Goal: Obtain resource: Download file/media

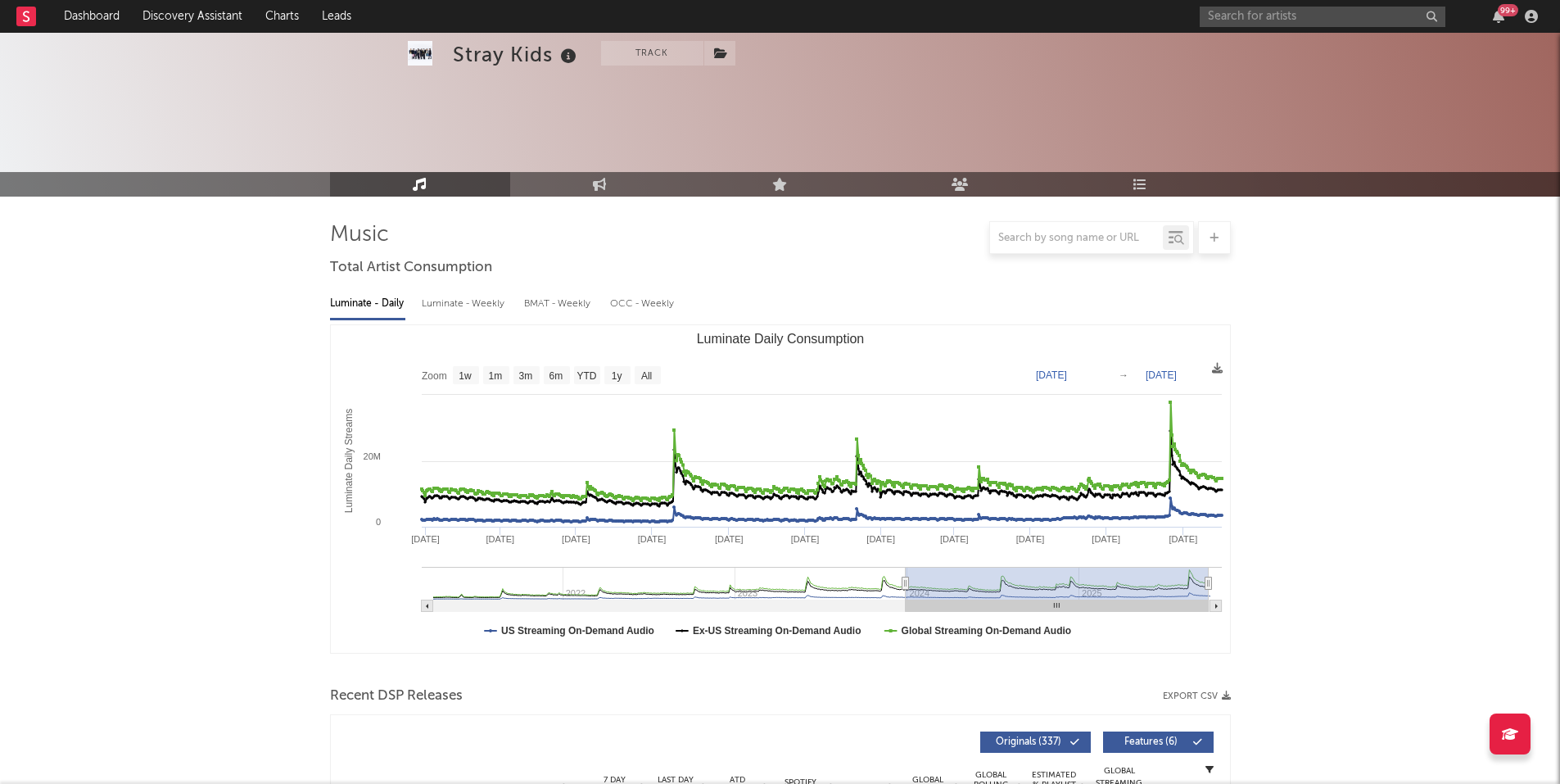
select select "6m"
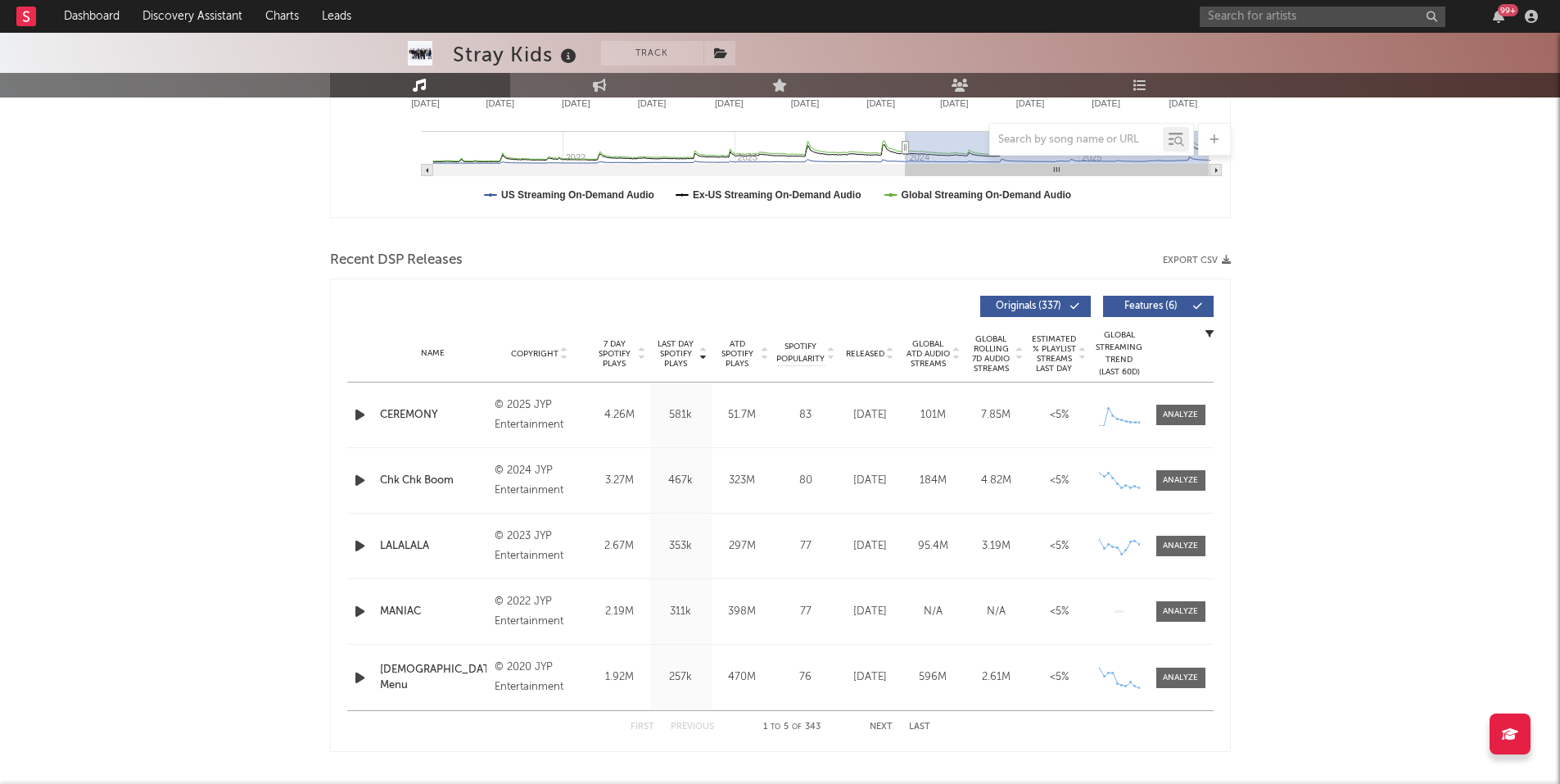
scroll to position [327, 0]
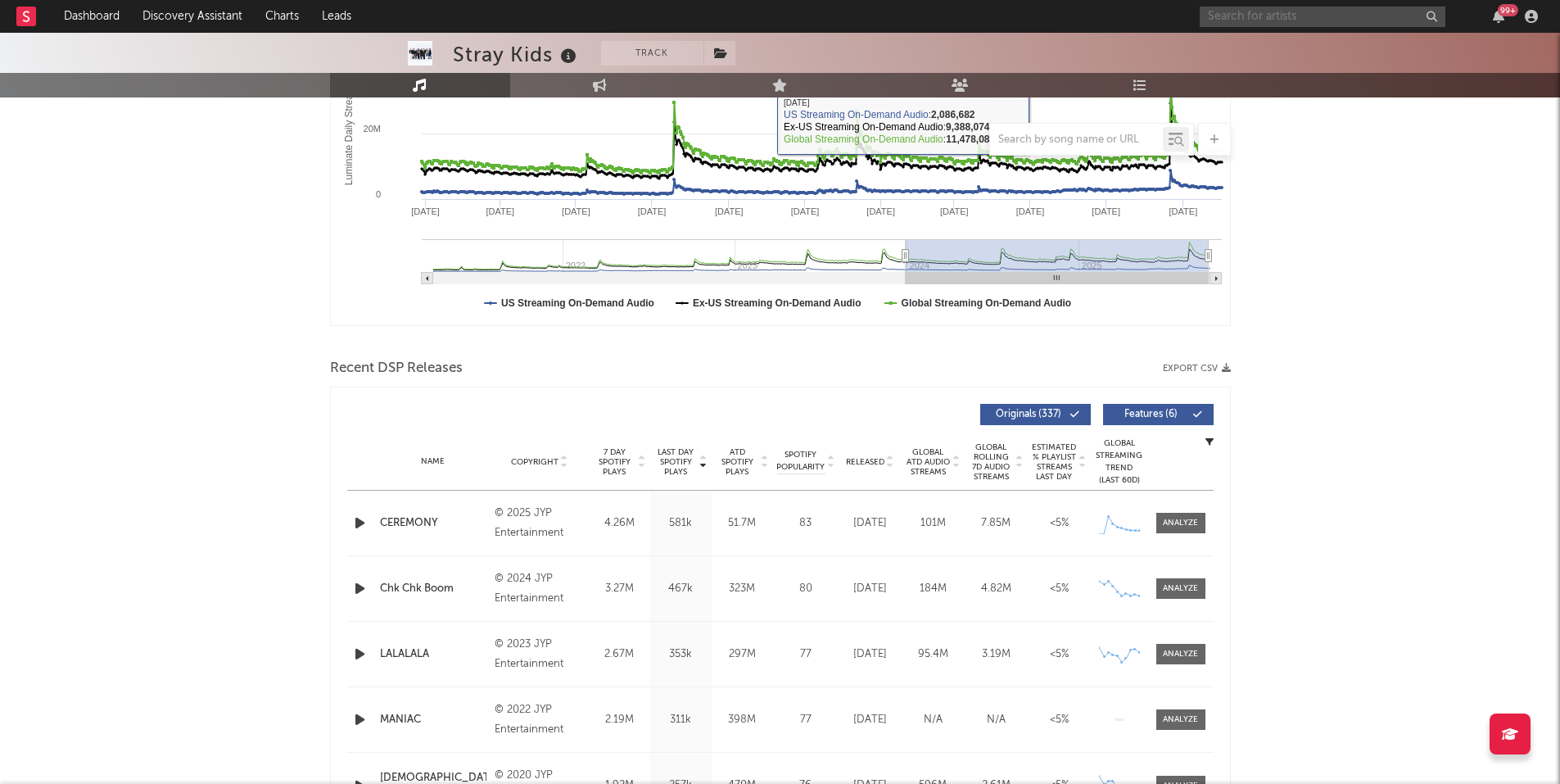
click at [1229, 9] on input "text" at bounding box center [1322, 16] width 245 height 21
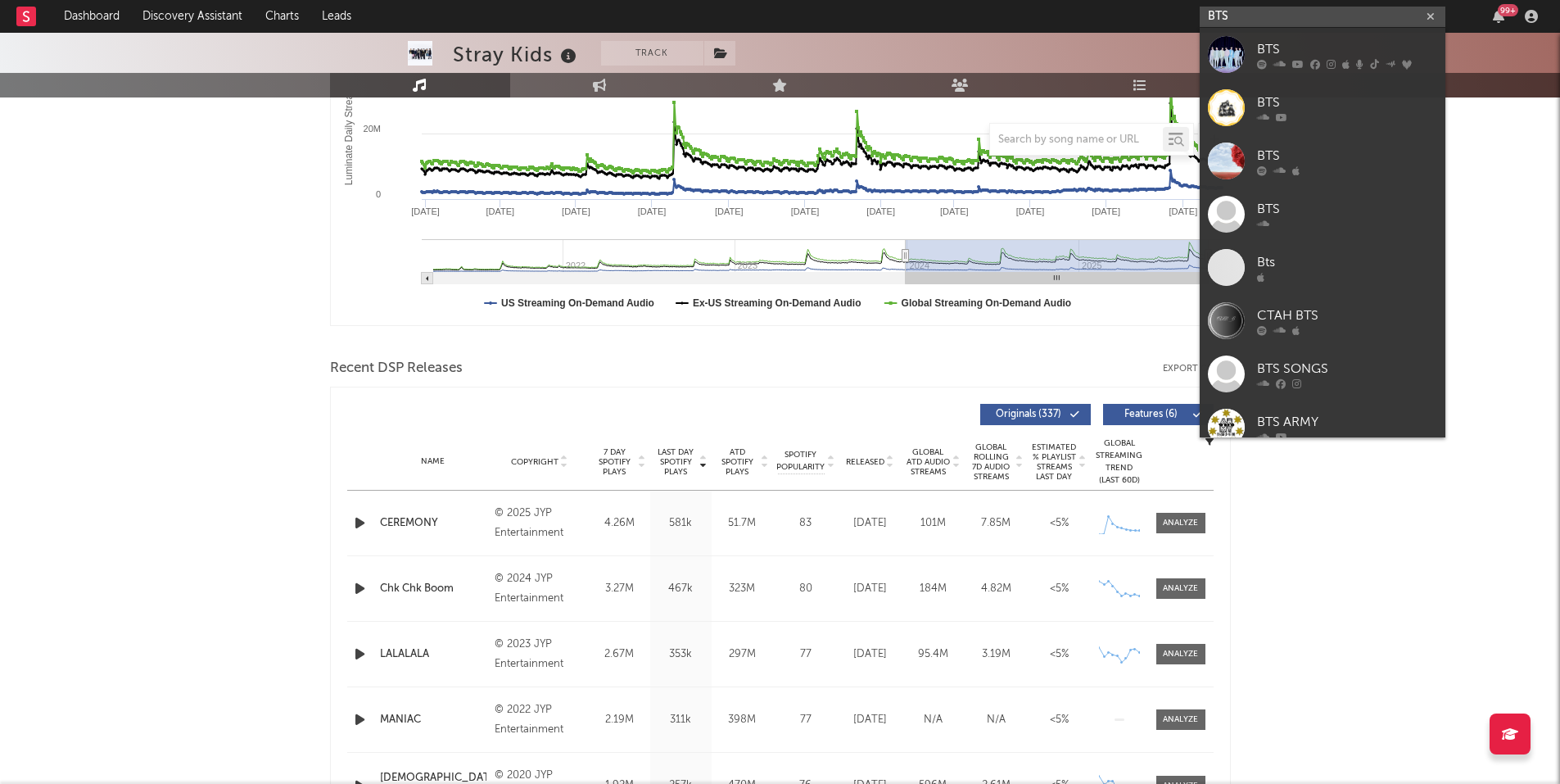
type input "BTS"
click at [1302, 60] on icon at bounding box center [1298, 63] width 12 height 10
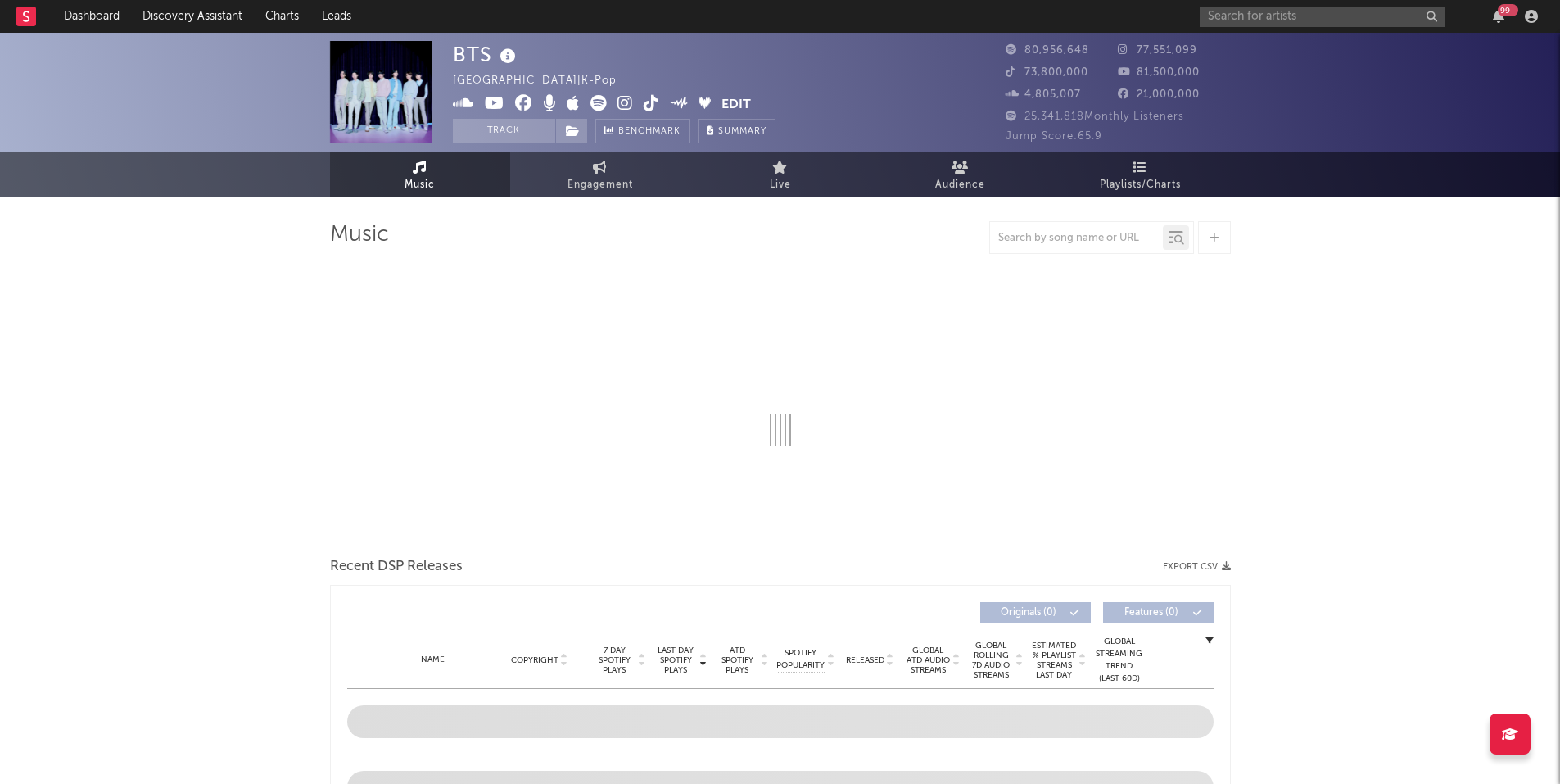
click at [1171, 565] on button "Export CSV" at bounding box center [1197, 566] width 68 height 10
select select "6m"
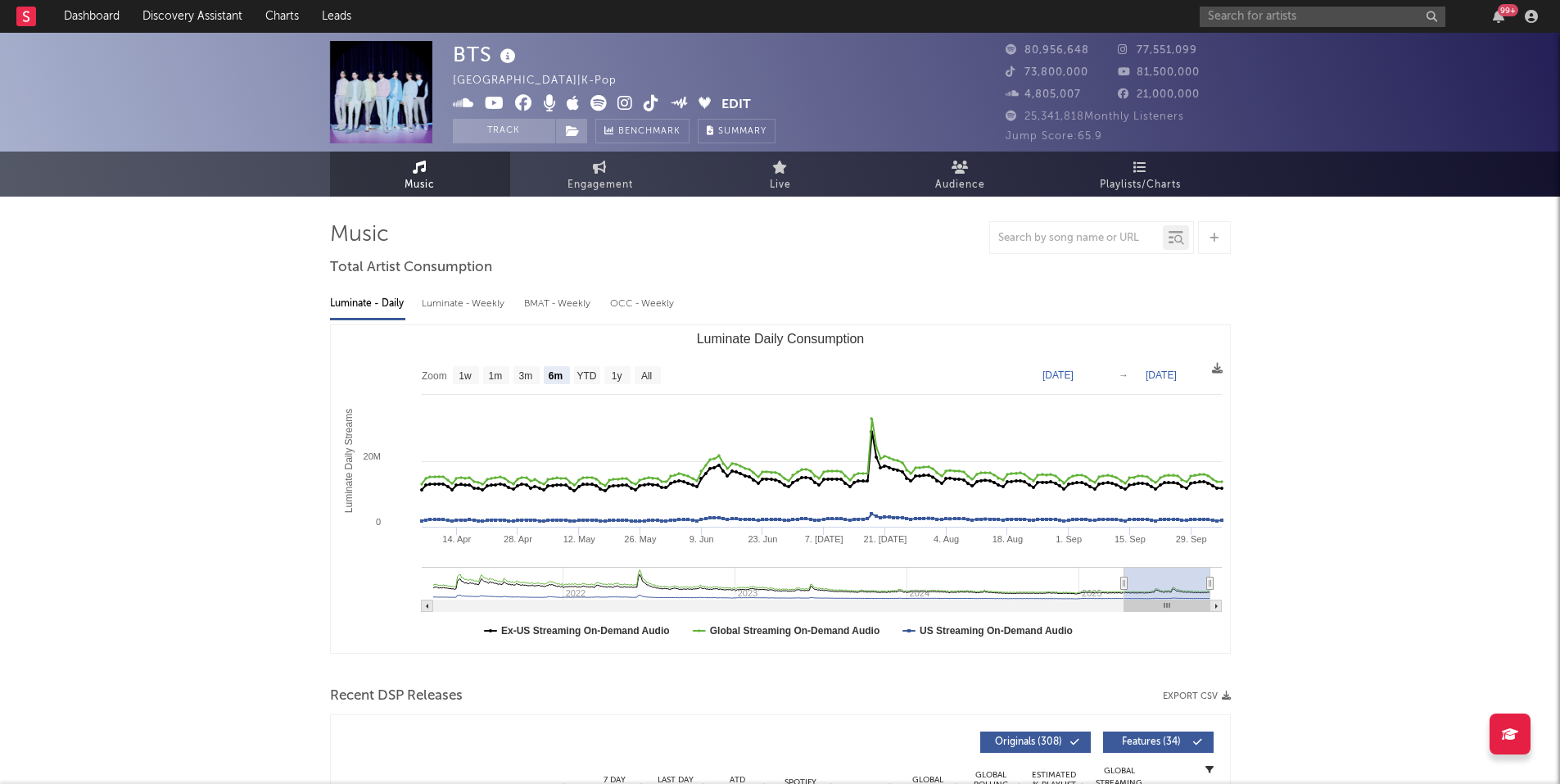
click at [1067, 375] on text "[DATE]" at bounding box center [1058, 375] width 31 height 12
click at [1059, 372] on input "[DATE]" at bounding box center [1065, 375] width 76 height 16
click at [1077, 372] on input "[DATE]" at bounding box center [1065, 375] width 76 height 16
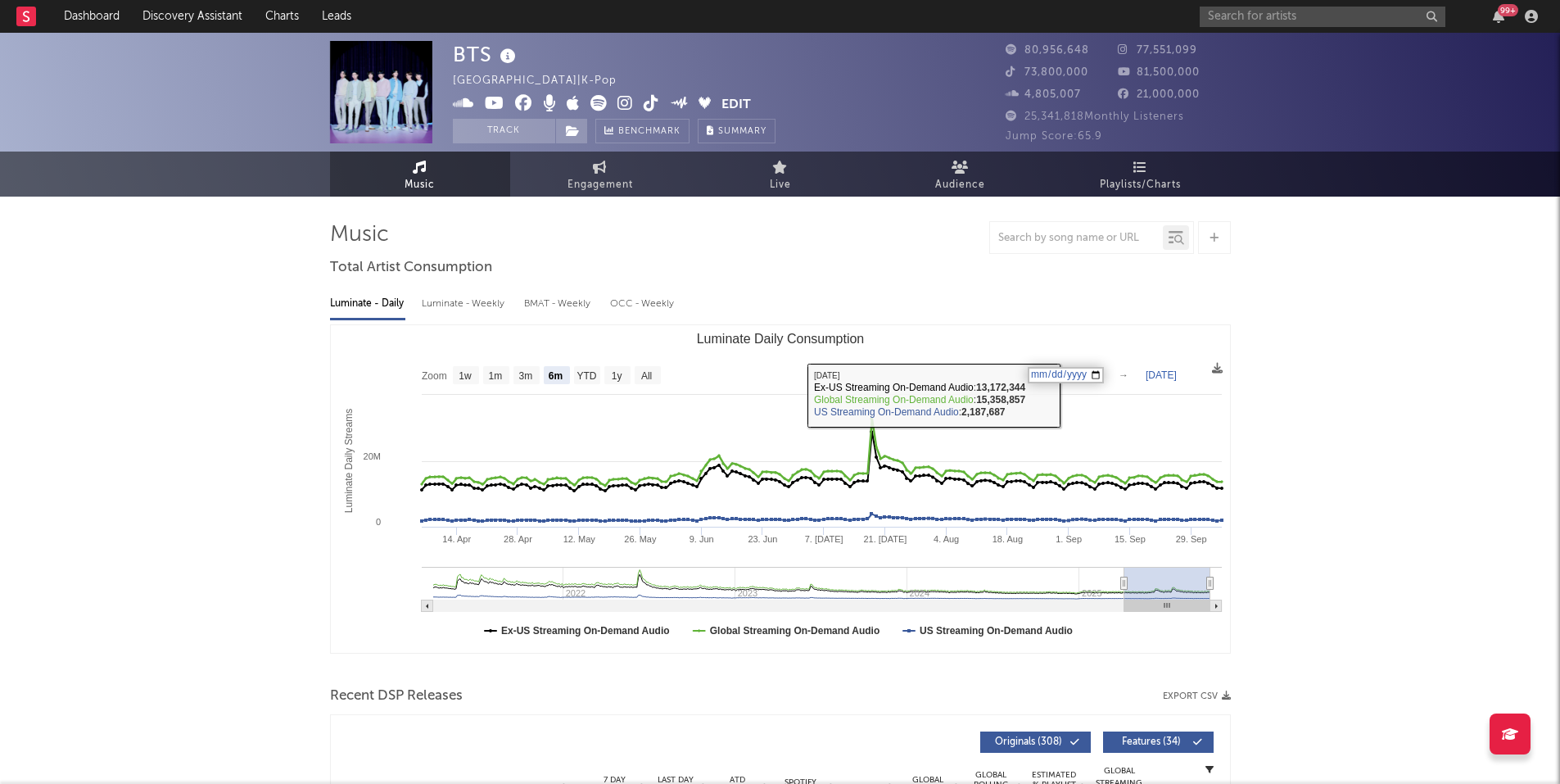
click at [1044, 372] on text "[DATE]" at bounding box center [1058, 375] width 31 height 12
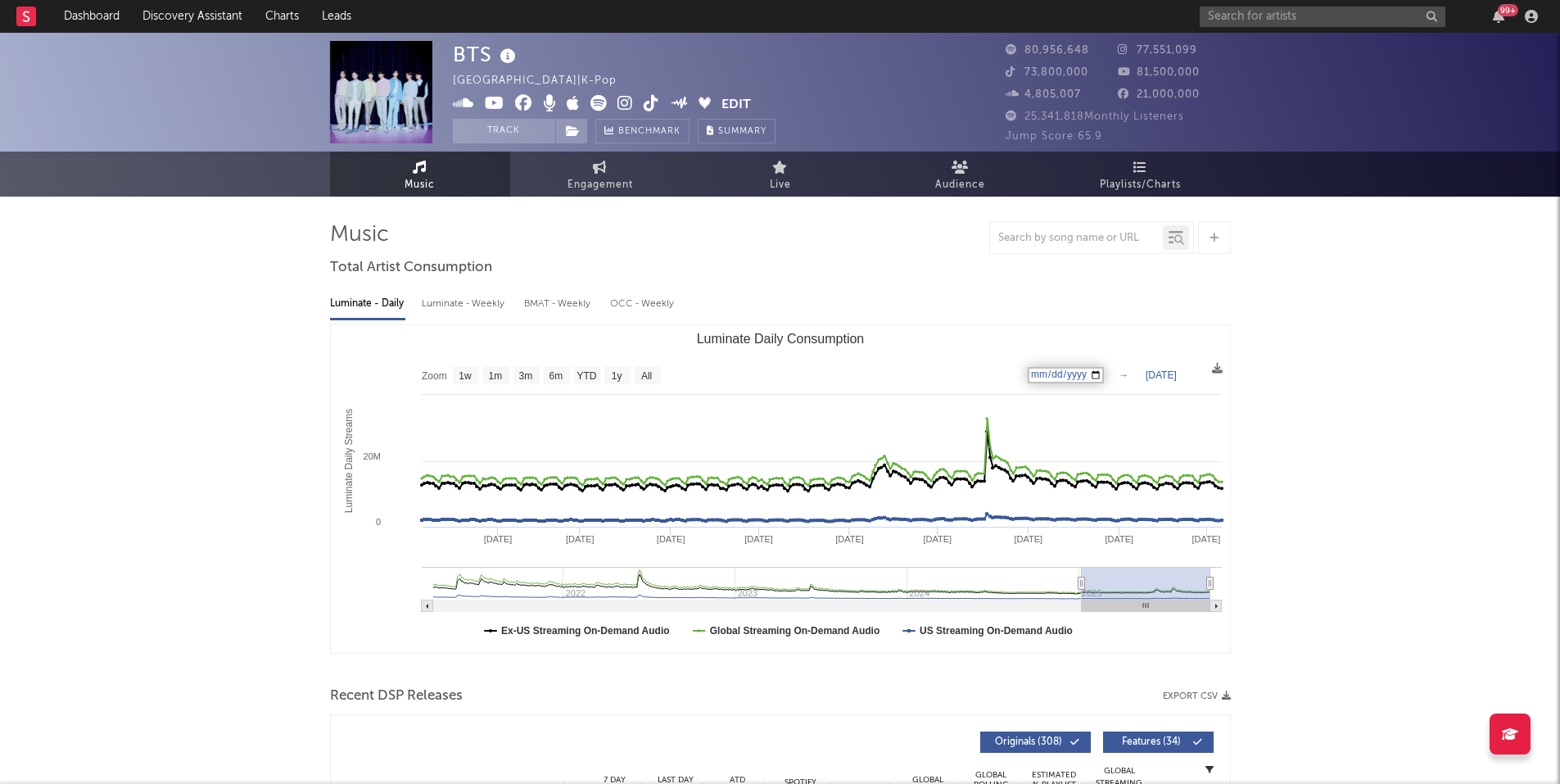
type input "[DATE]"
select select "All"
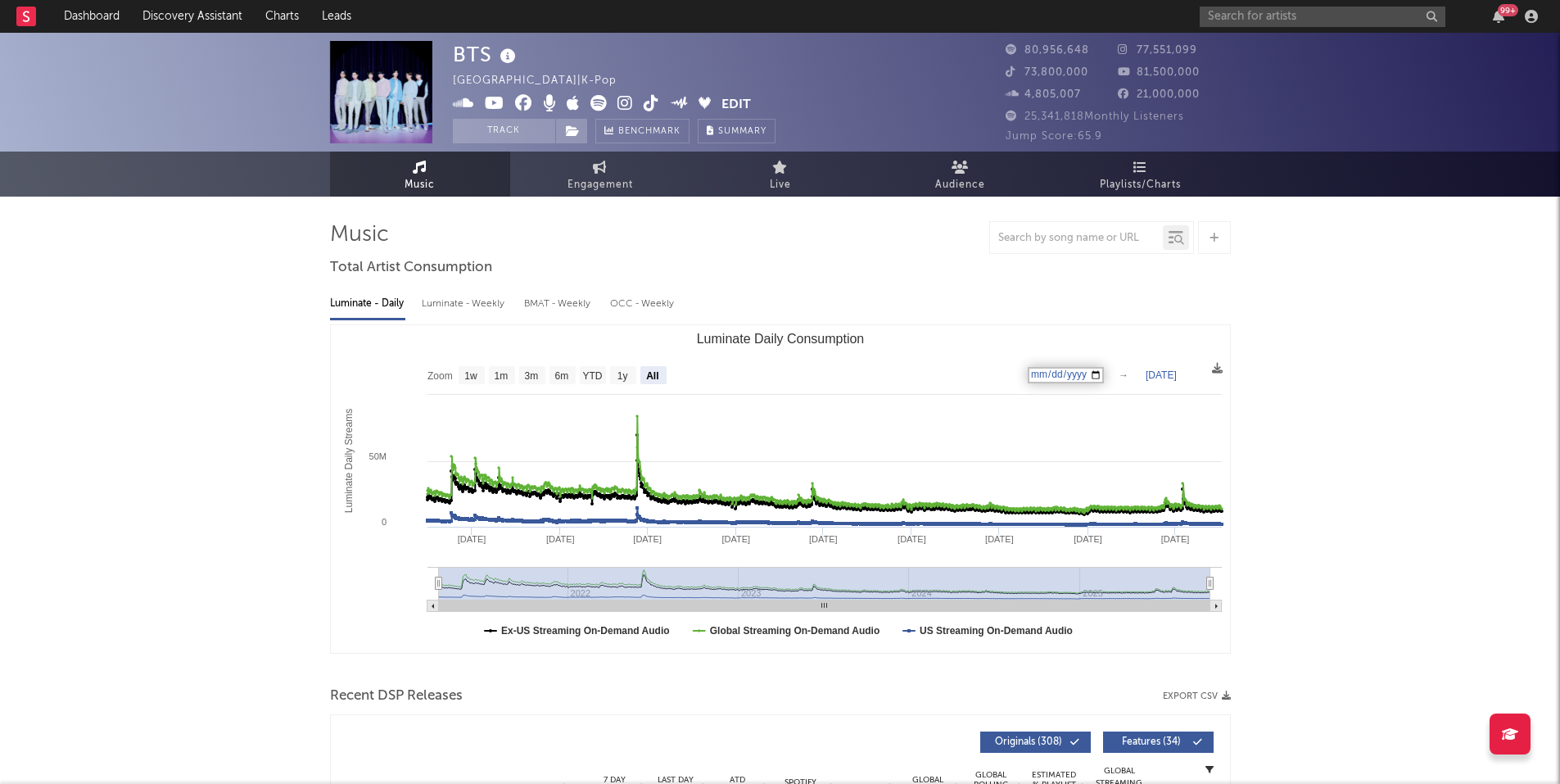
click at [1038, 369] on input "[DATE]" at bounding box center [1065, 375] width 76 height 16
click at [1051, 373] on input "[DATE]" at bounding box center [1065, 375] width 76 height 16
click at [1057, 375] on input "[DATE]" at bounding box center [1065, 375] width 76 height 16
click at [1085, 375] on input "[DATE]" at bounding box center [1065, 375] width 76 height 16
type input "0001-03-31"
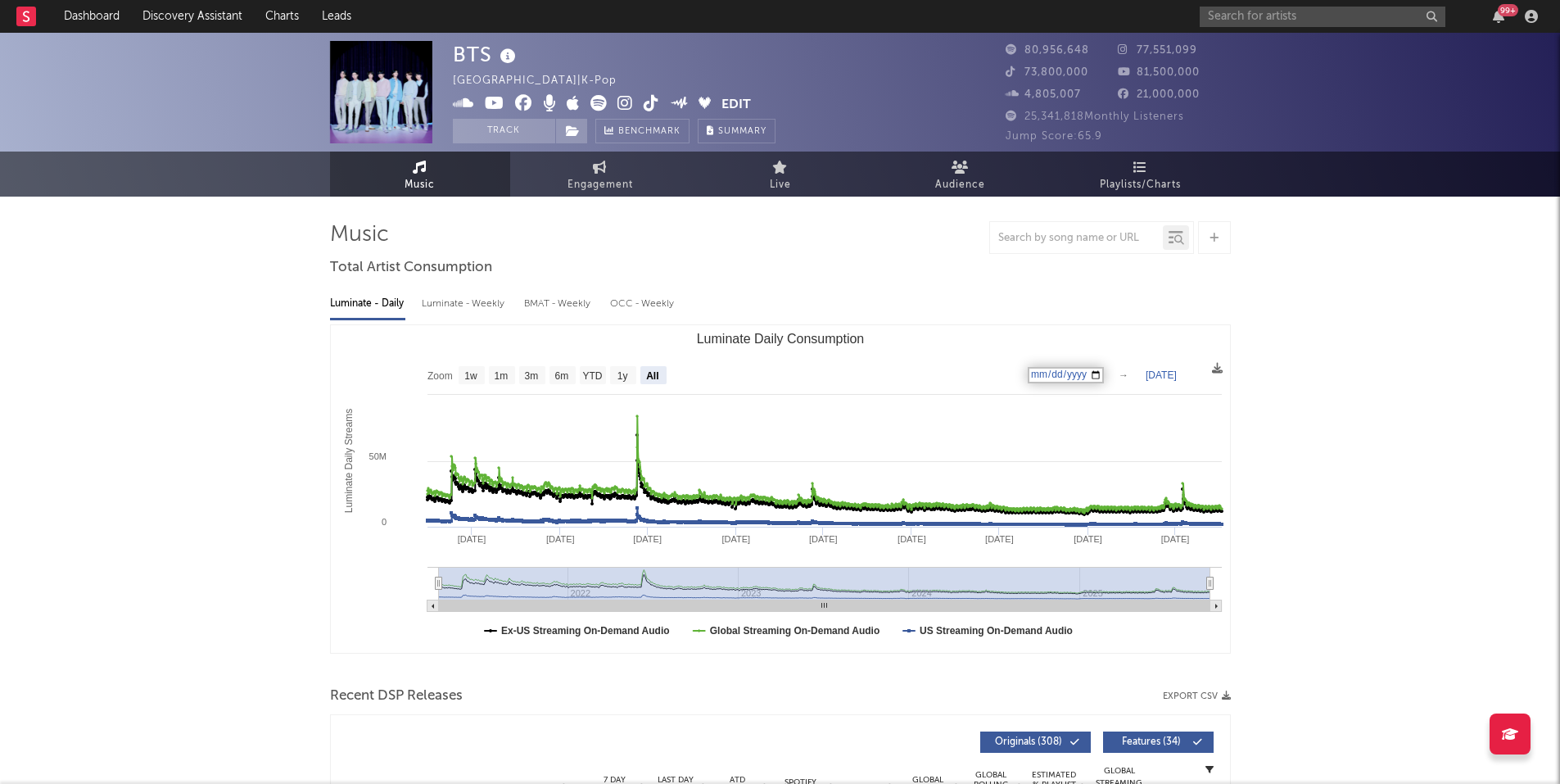
type input "[DATE]"
click at [1176, 377] on text "[DATE]" at bounding box center [1161, 375] width 31 height 12
type input "[DATE]"
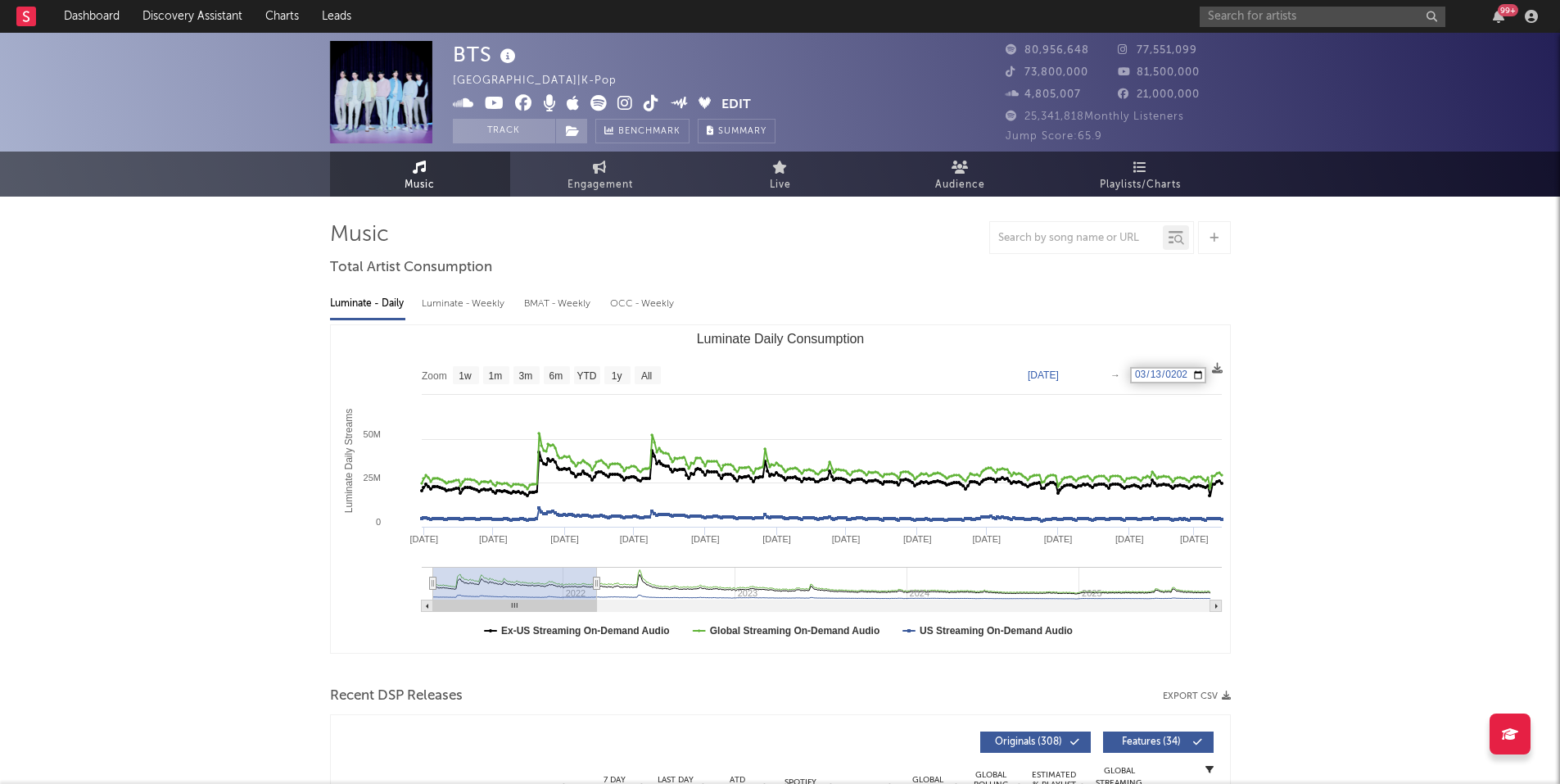
click at [1217, 375] on span at bounding box center [1217, 369] width 11 height 20
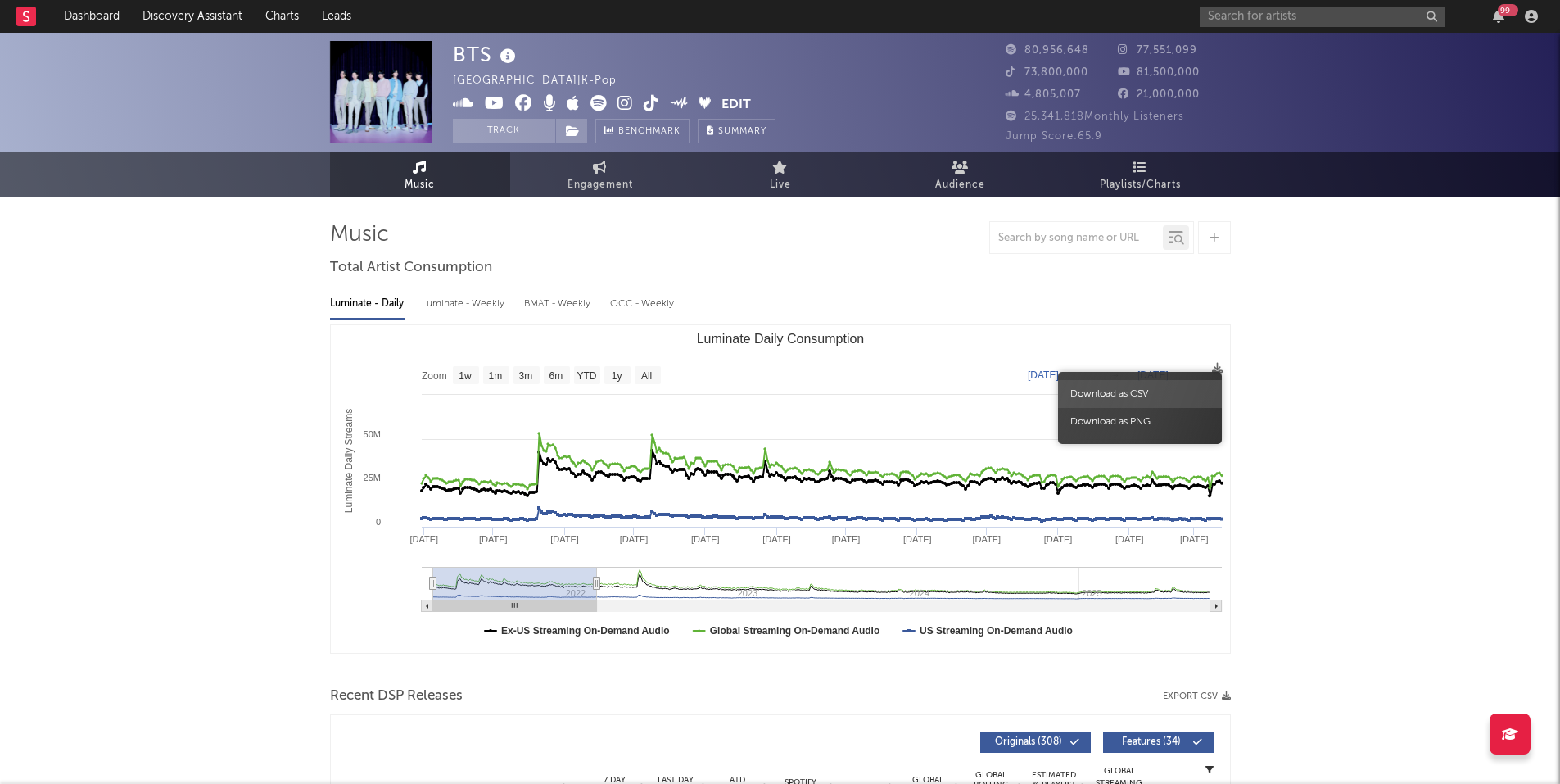
click at [1201, 391] on span "Download as CSV" at bounding box center [1140, 393] width 164 height 28
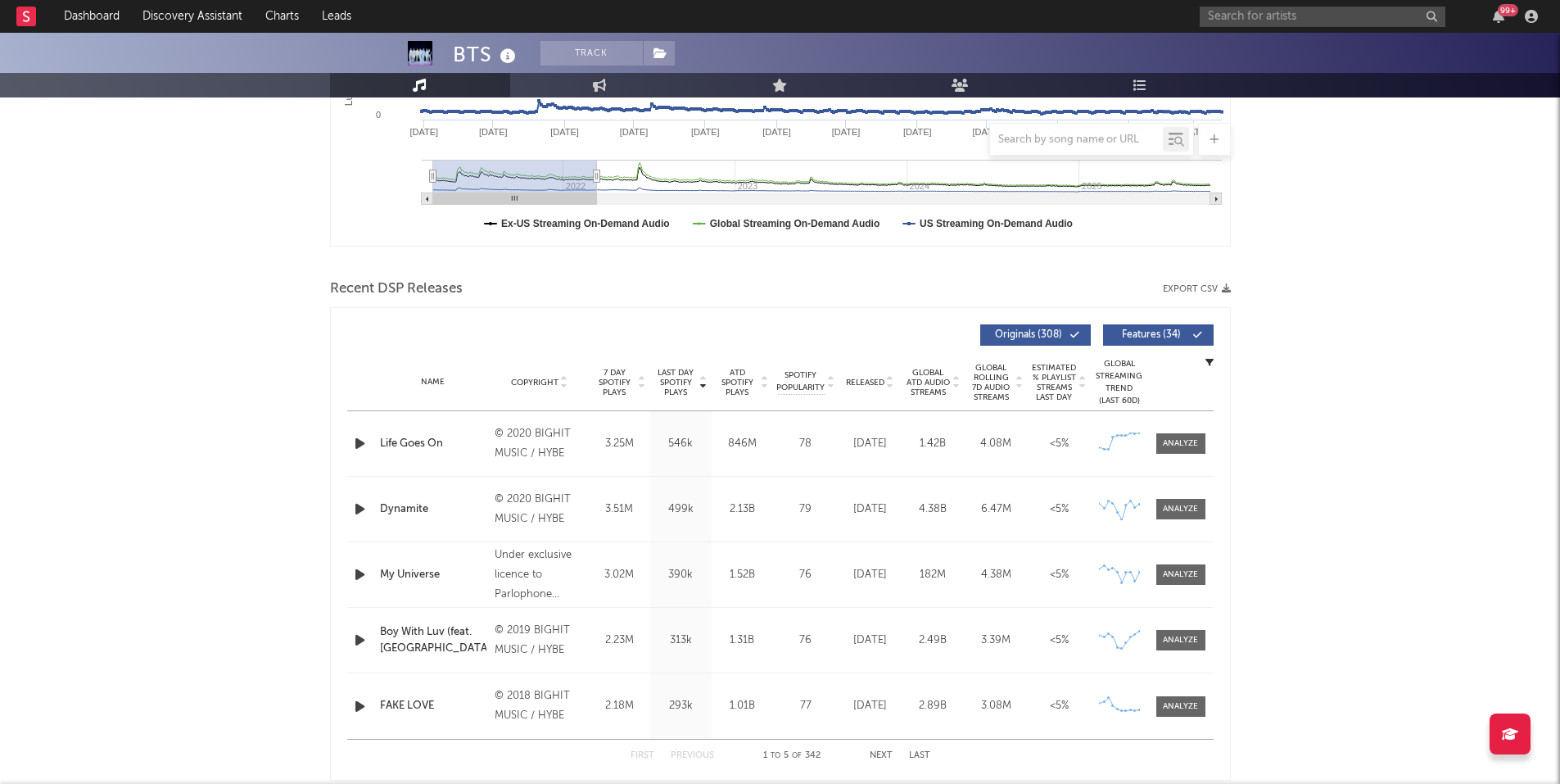
scroll to position [409, 0]
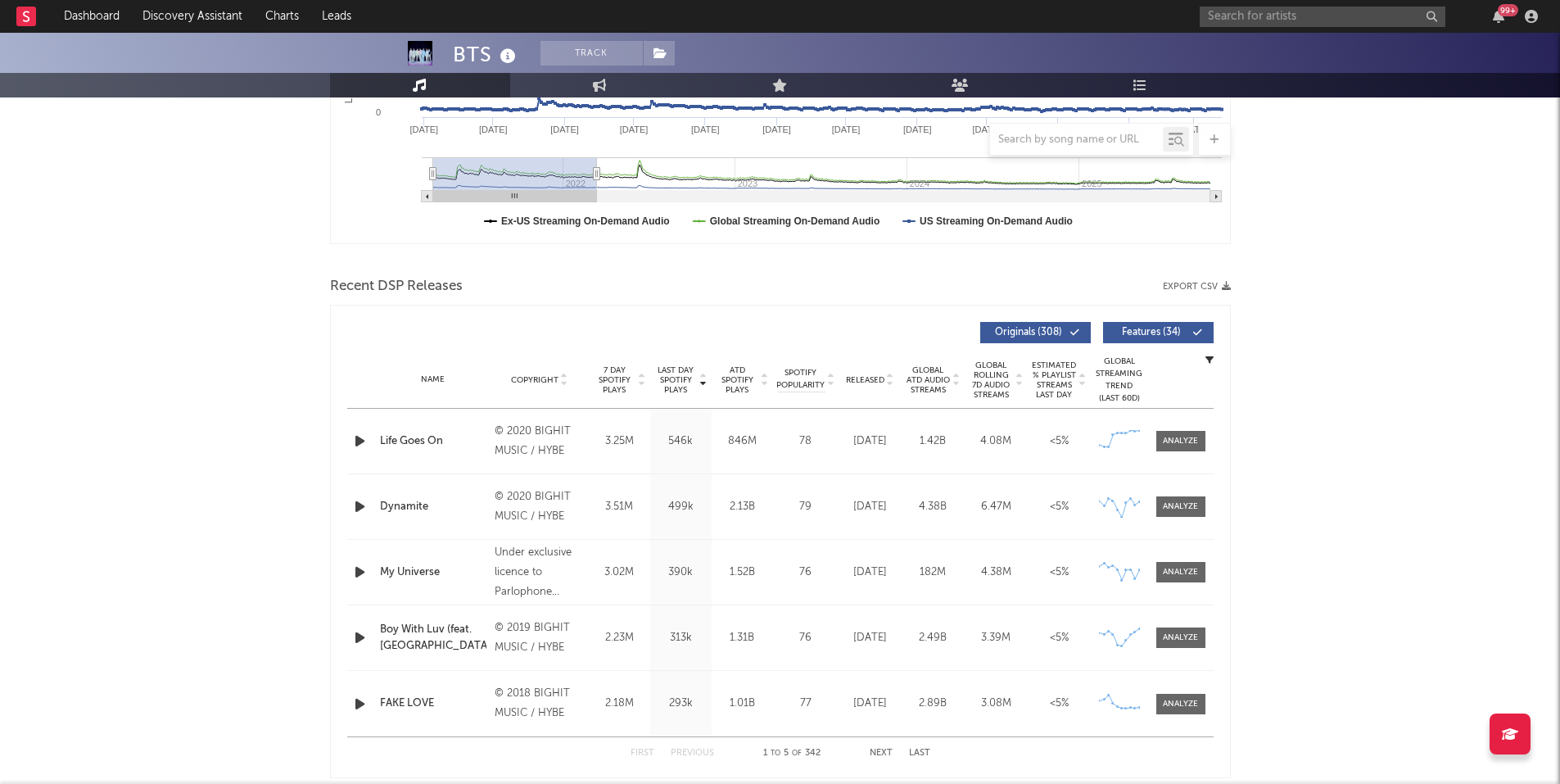
click at [1186, 289] on button "Export CSV" at bounding box center [1197, 286] width 68 height 10
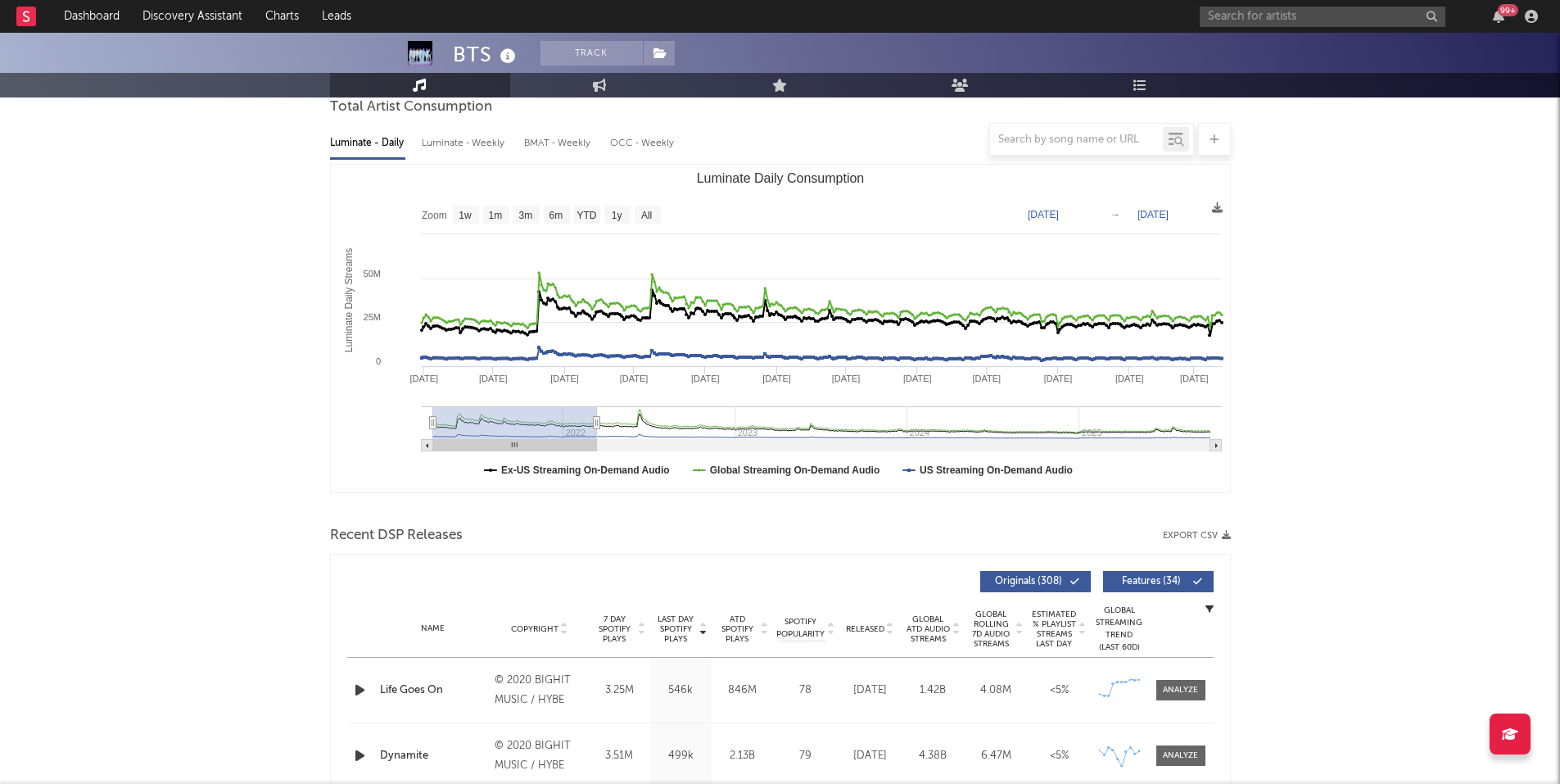
scroll to position [0, 0]
